Goal: Check status: Check status

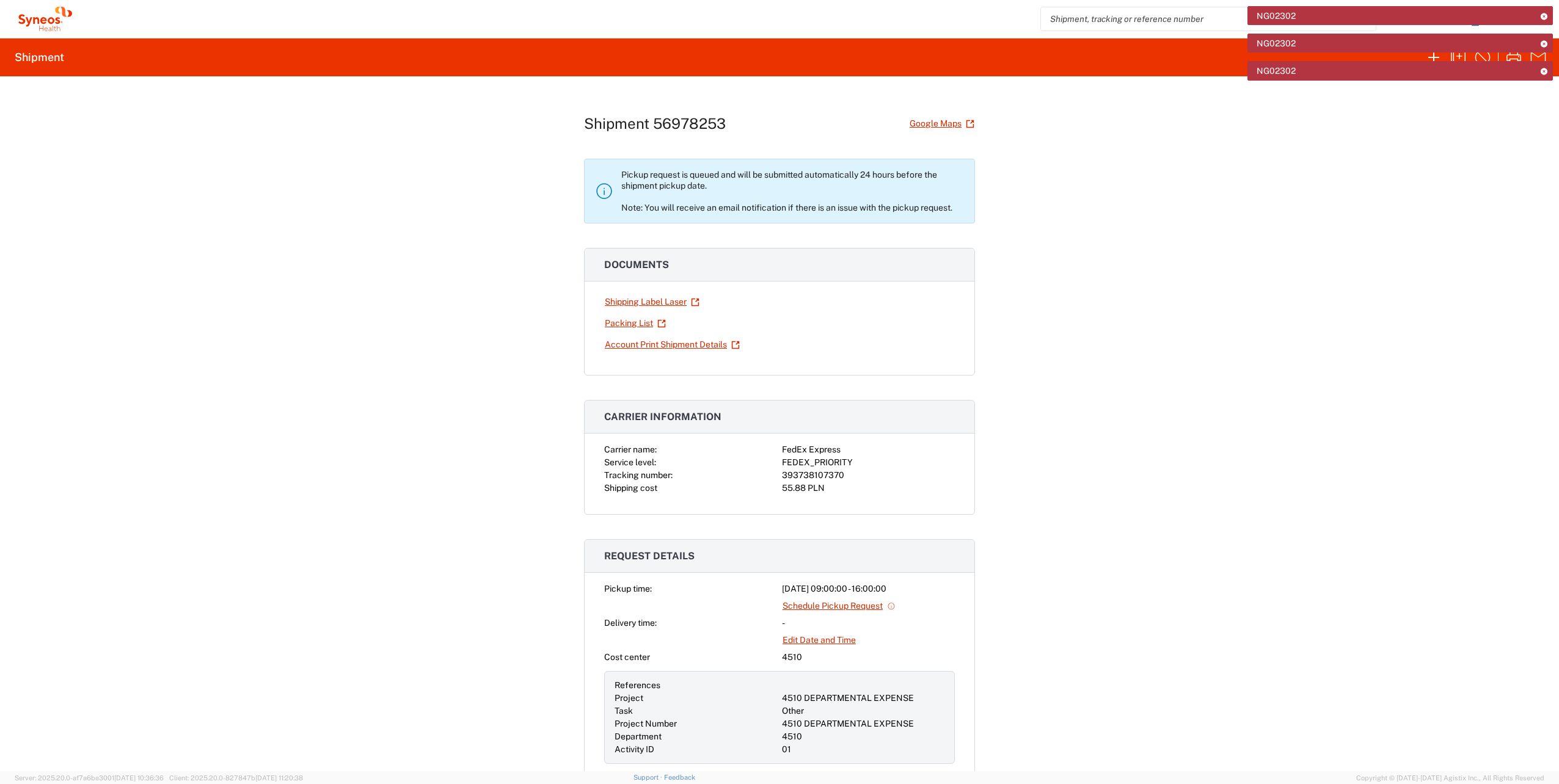
click at [1544, 19] on icon at bounding box center [1544, 16] width 9 height 7
click at [1547, 47] on div "NG02302" at bounding box center [1400, 43] width 306 height 19
click at [1547, 14] on icon at bounding box center [1544, 16] width 9 height 7
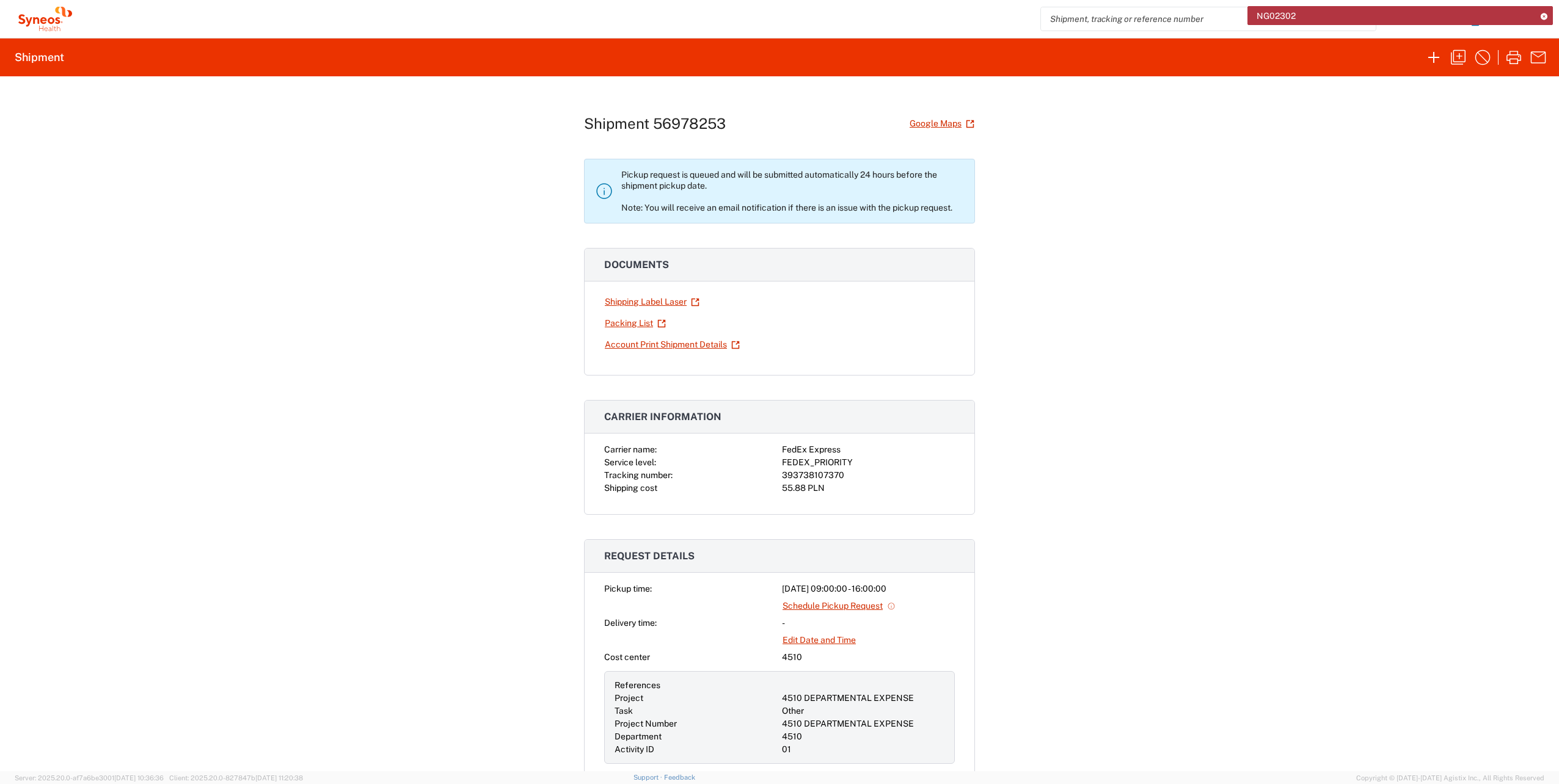
click at [1545, 17] on icon at bounding box center [1544, 16] width 9 height 7
click at [1537, 22] on icon "button" at bounding box center [1538, 19] width 20 height 20
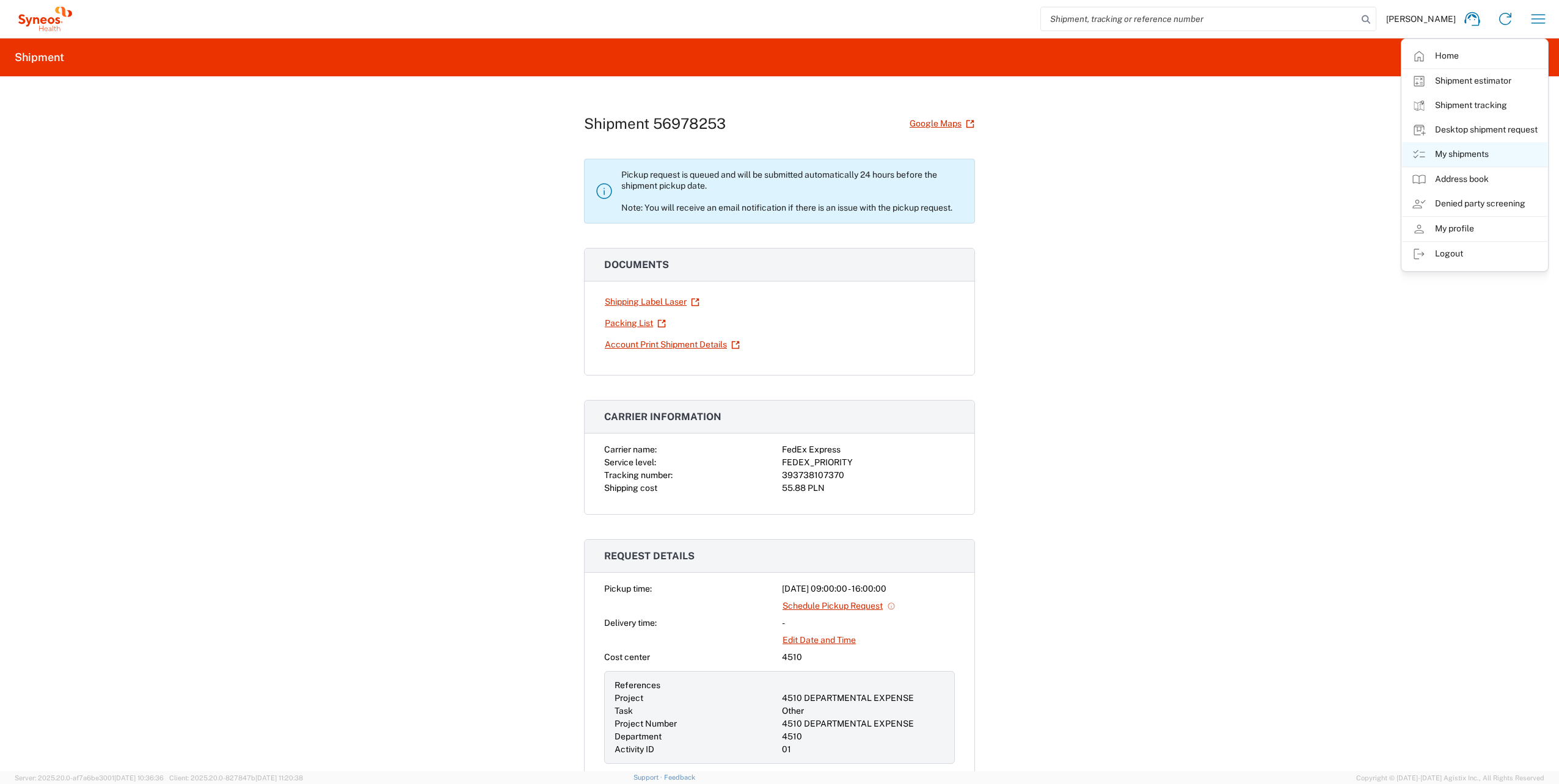
click at [1463, 156] on link "My shipments" at bounding box center [1474, 155] width 145 height 25
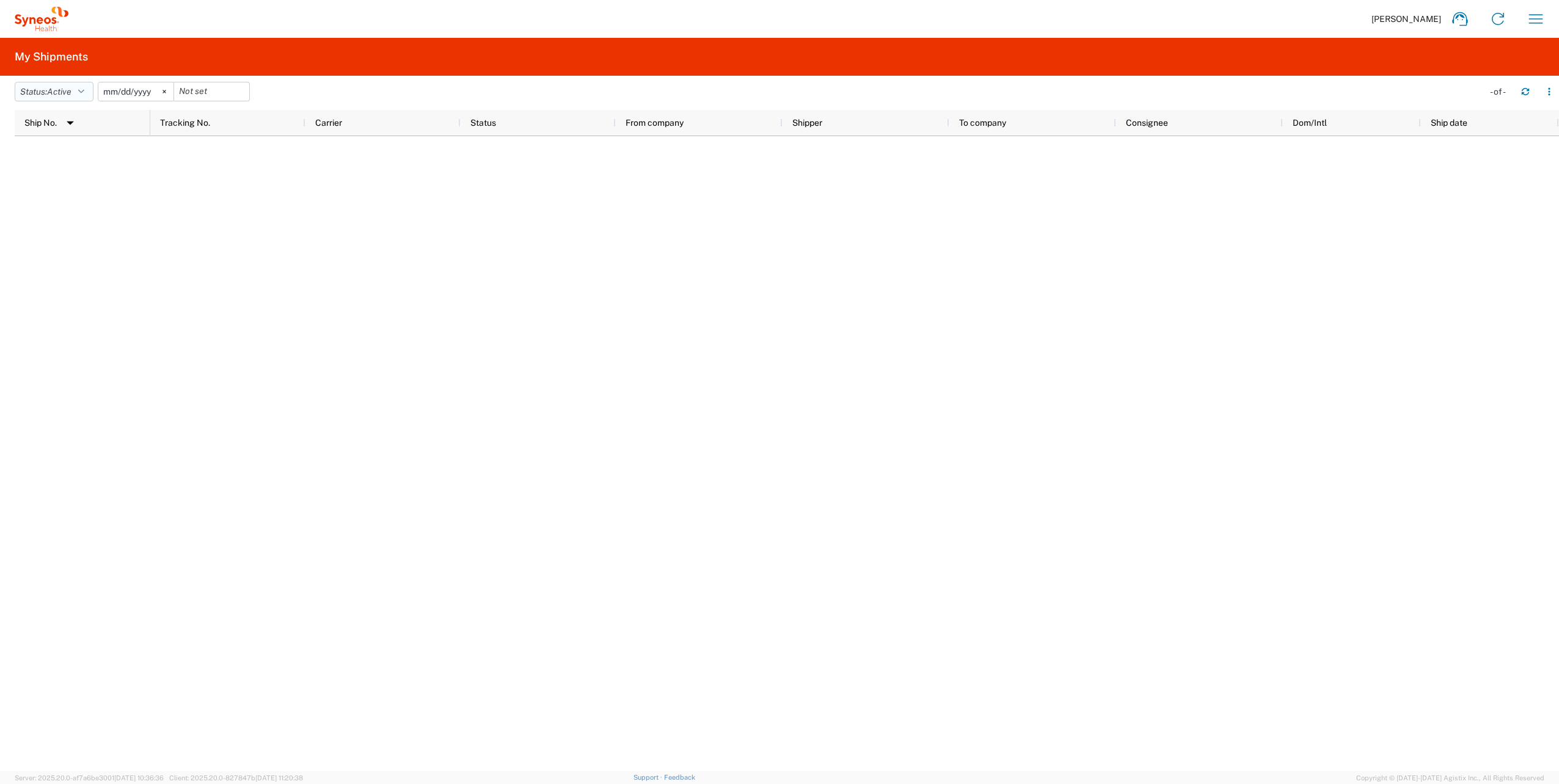
click at [82, 93] on button "Status: Active" at bounding box center [54, 92] width 79 height 20
click at [67, 157] on span "All" at bounding box center [86, 156] width 143 height 19
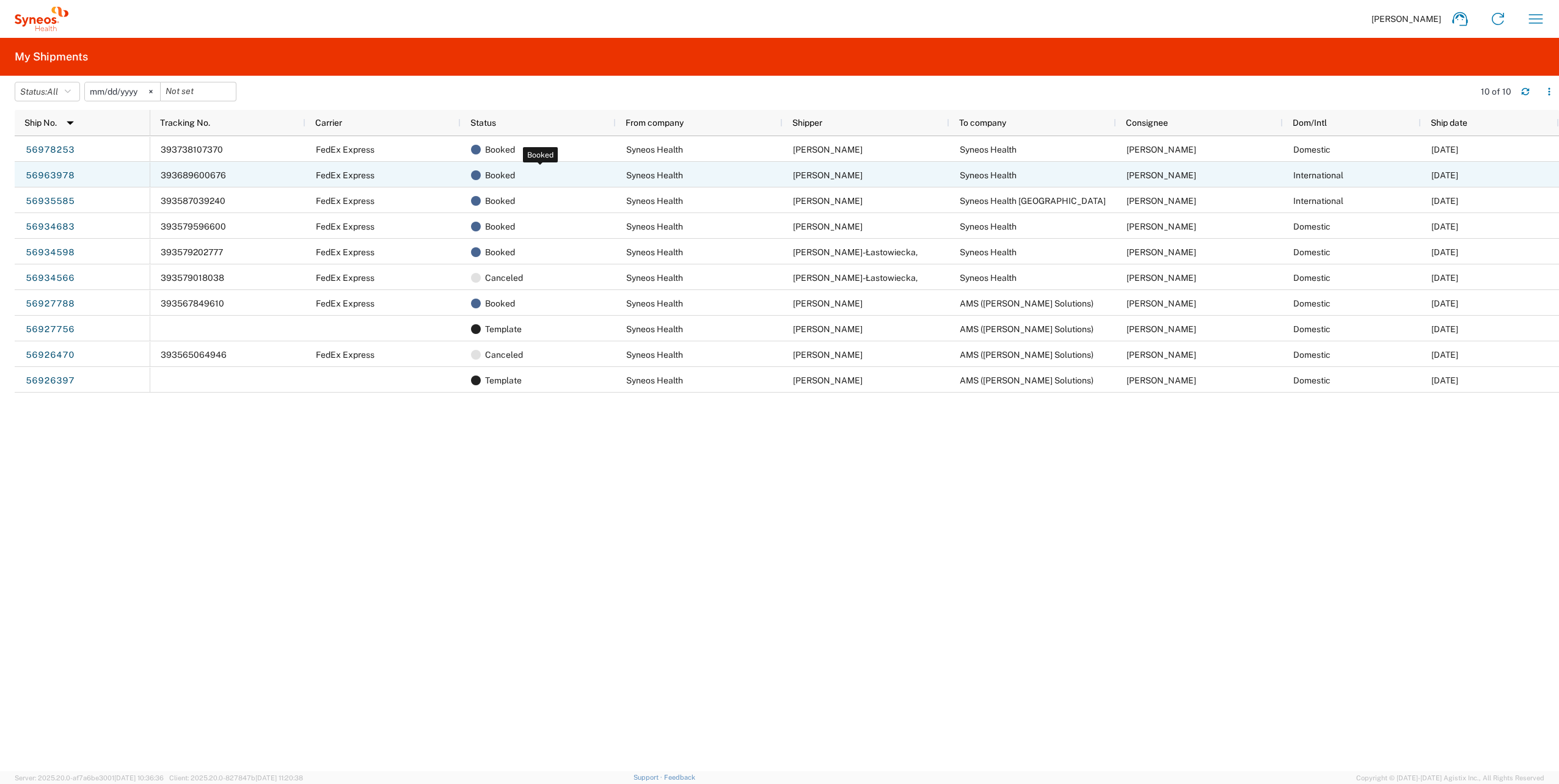
click at [594, 181] on div "Booked" at bounding box center [541, 175] width 140 height 26
click at [45, 173] on link "56963978" at bounding box center [50, 176] width 50 height 20
